Goal: Task Accomplishment & Management: Complete application form

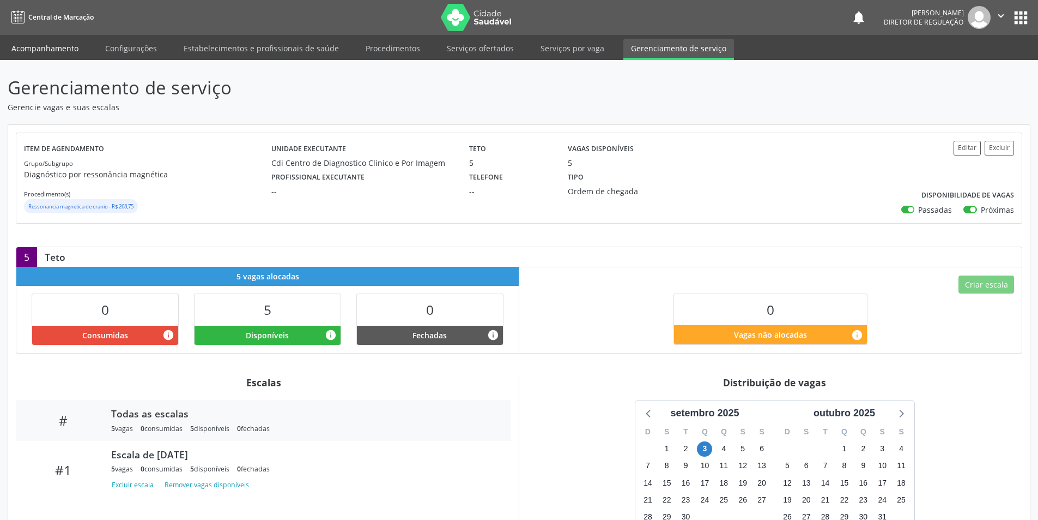
click at [53, 44] on link "Acompanhamento" at bounding box center [45, 48] width 82 height 19
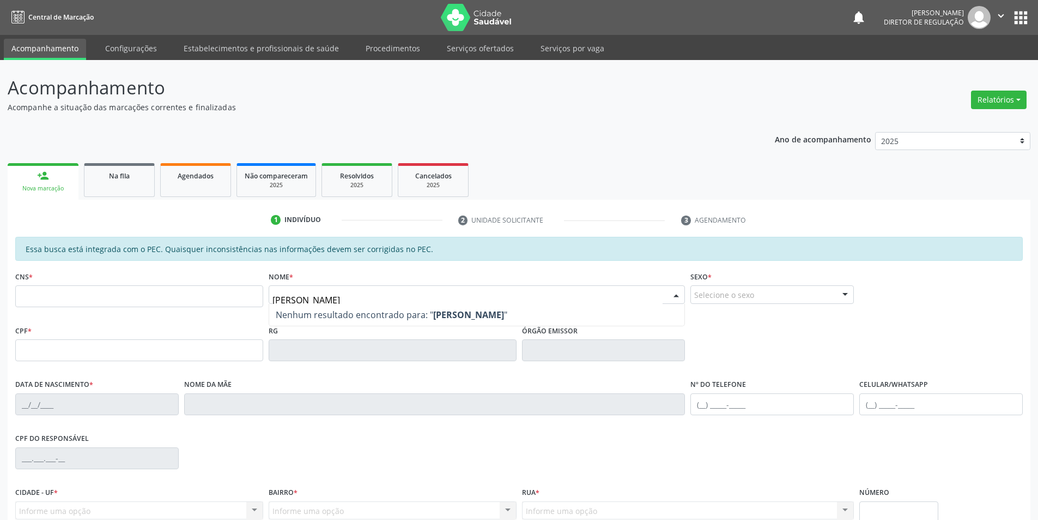
type input "[PERSON_NAME]"
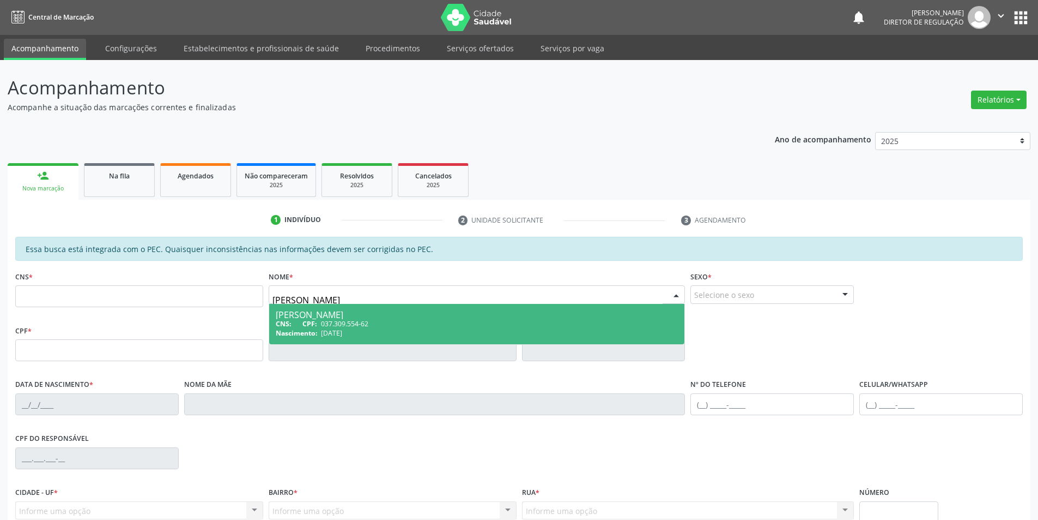
click at [365, 321] on span "037.309.554-62" at bounding box center [344, 323] width 47 height 9
type input "037.309.554-62"
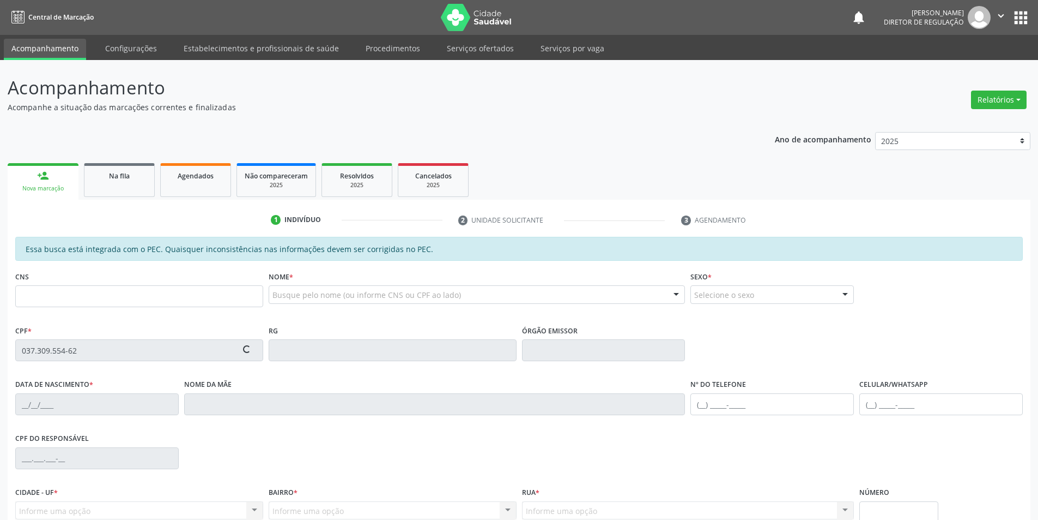
type input "[DATE]"
type input "[PERSON_NAME]"
type input "[PHONE_NUMBER]"
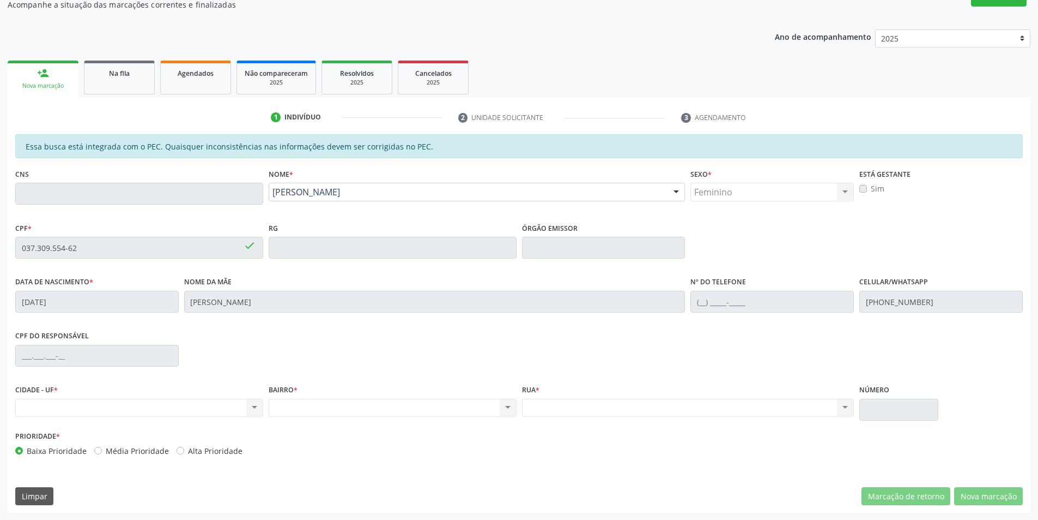
scroll to position [103, 0]
click at [220, 407] on div "Nenhum resultado encontrado para: " " Não há nenhuma opção para ser exibida." at bounding box center [139, 407] width 248 height 19
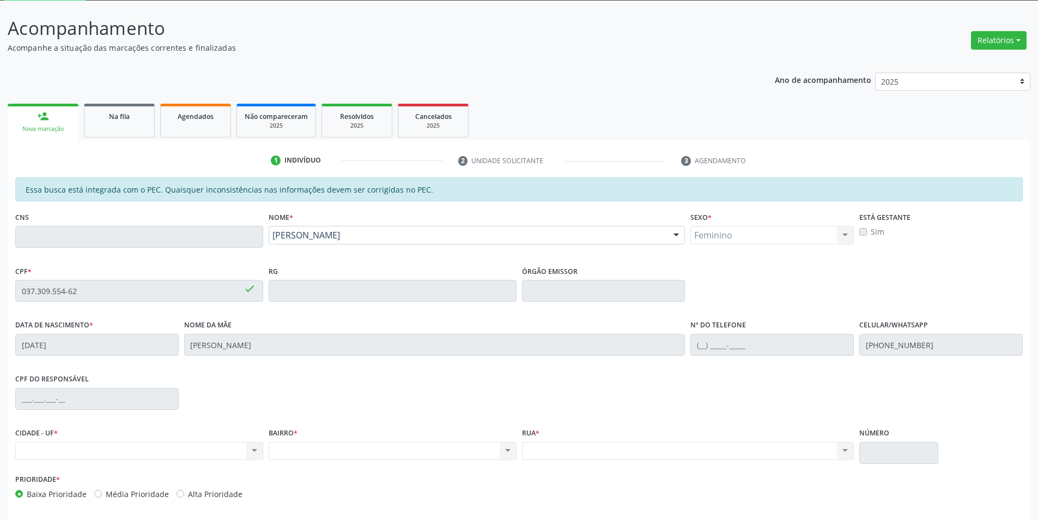
scroll to position [0, 0]
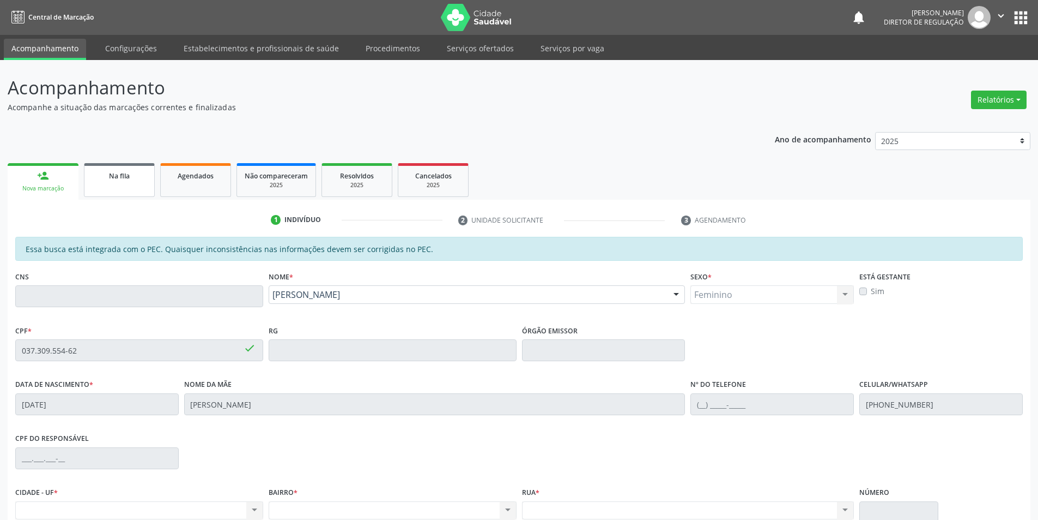
click at [109, 183] on link "Na fila" at bounding box center [119, 180] width 71 height 34
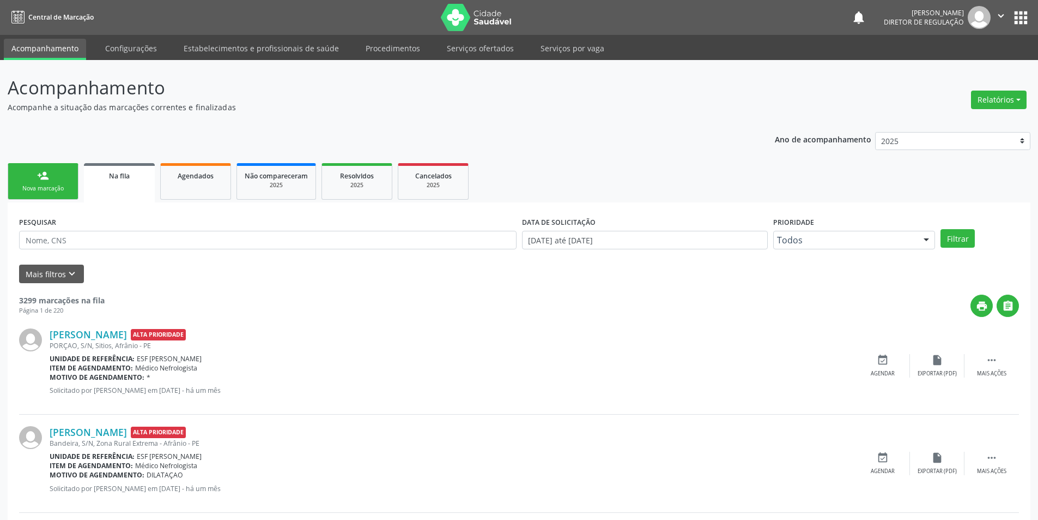
click at [67, 181] on link "person_add Nova marcação" at bounding box center [43, 181] width 71 height 37
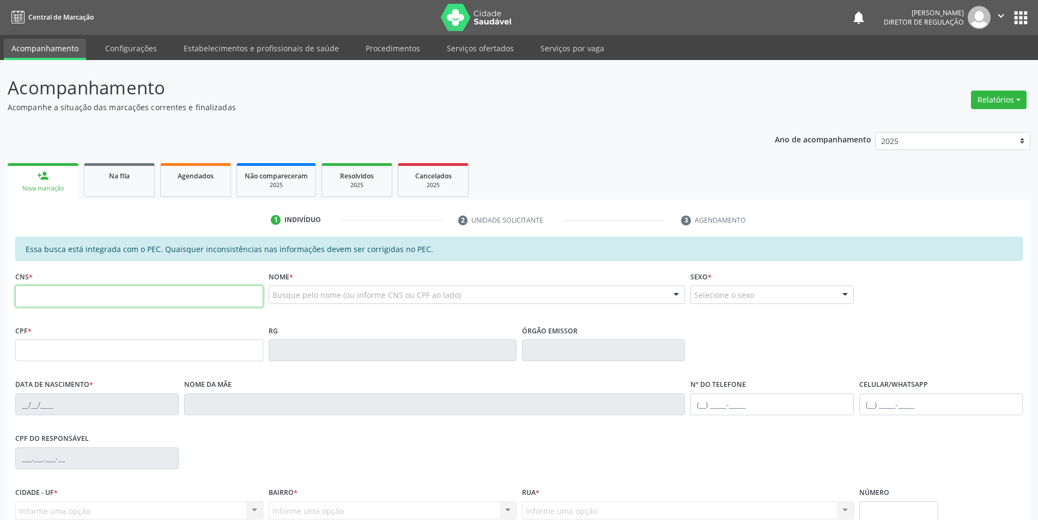
click at [38, 297] on input "text" at bounding box center [139, 296] width 248 height 22
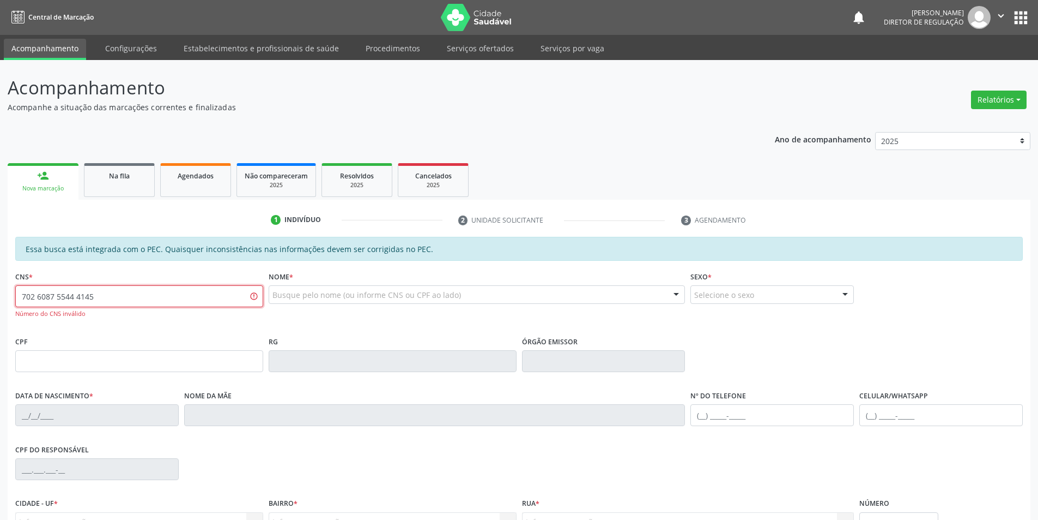
type input "702 6087 5544 4145"
click at [296, 296] on input "ALINEPEREIRA" at bounding box center [468, 300] width 391 height 22
type input "[PERSON_NAME]"
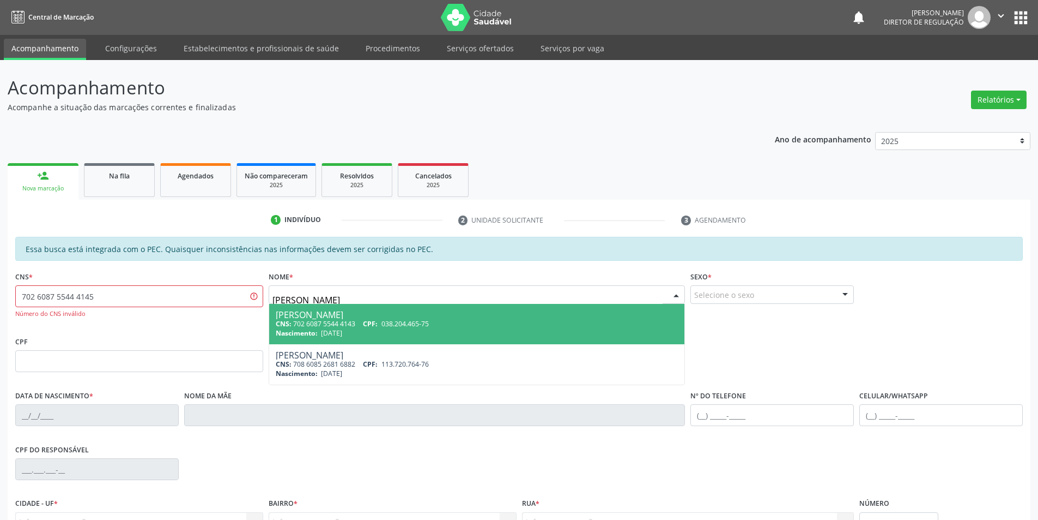
click at [334, 318] on div "[PERSON_NAME]" at bounding box center [477, 314] width 403 height 9
type input "702 6087 5544 4143"
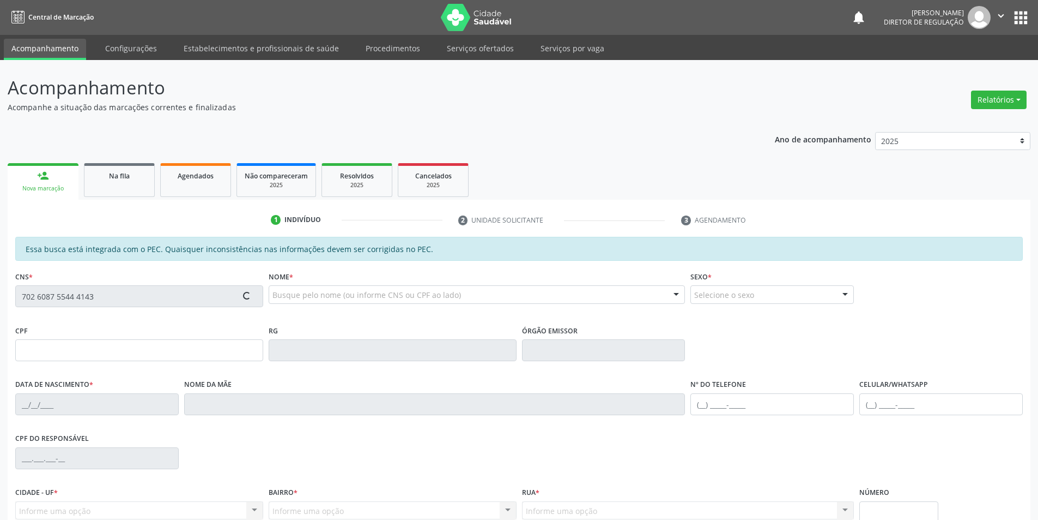
type input "038.204.465-75"
type input "[DATE]"
type input "[PERSON_NAME]"
type input "[PHONE_NUMBER]"
